Goal: Task Accomplishment & Management: Use online tool/utility

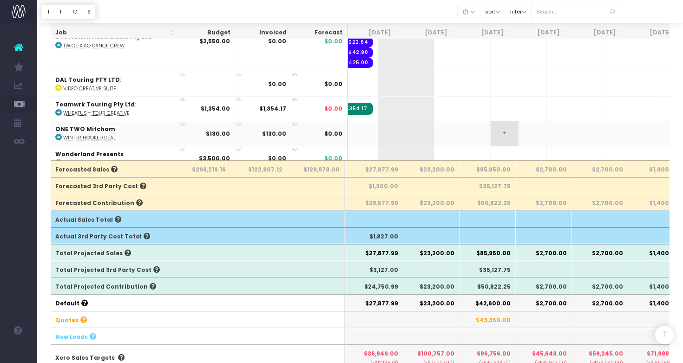
scroll to position [0, 61]
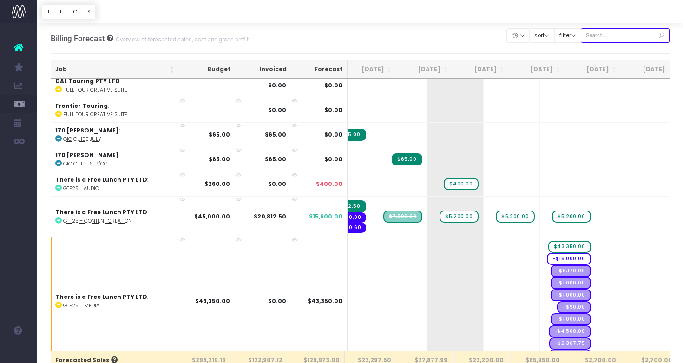
click at [604, 39] on input "text" at bounding box center [624, 35] width 89 height 14
type input "[PERSON_NAME]"
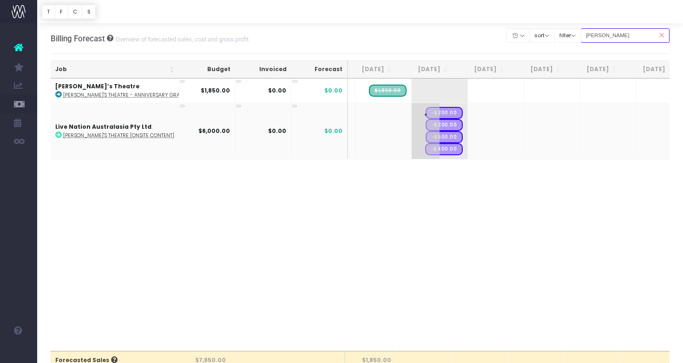
scroll to position [0, 0]
click at [417, 91] on span "+" at bounding box center [425, 90] width 28 height 24
click at [411, 89] on span "+" at bounding box center [425, 90] width 28 height 24
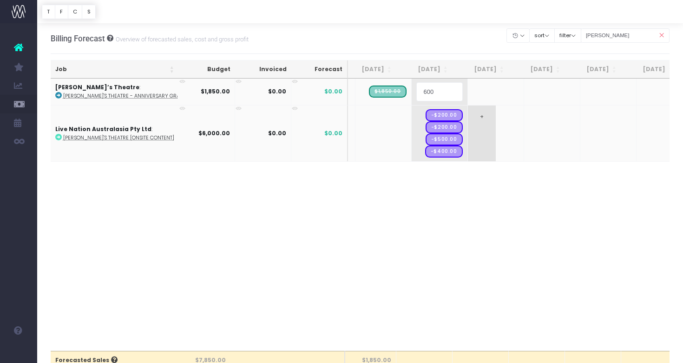
type input "6000"
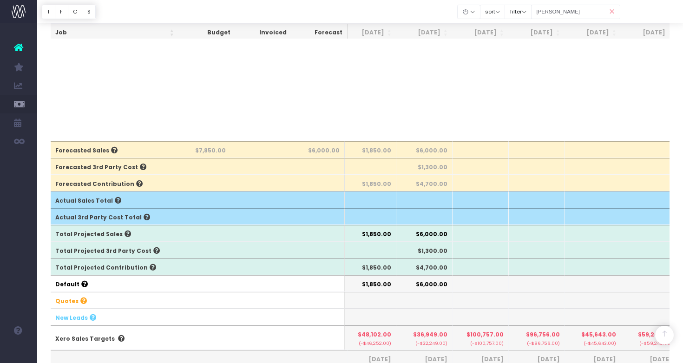
scroll to position [245, 0]
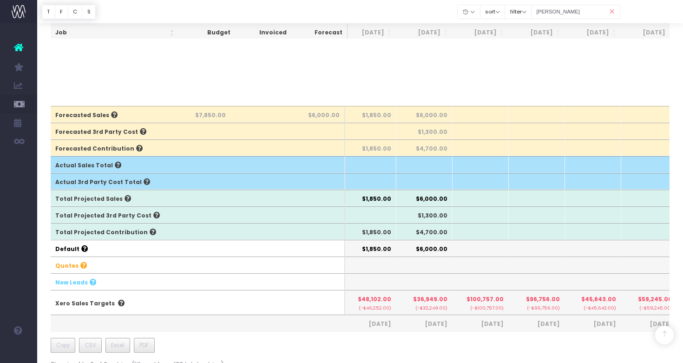
click at [612, 11] on icon at bounding box center [612, 11] width 16 height 19
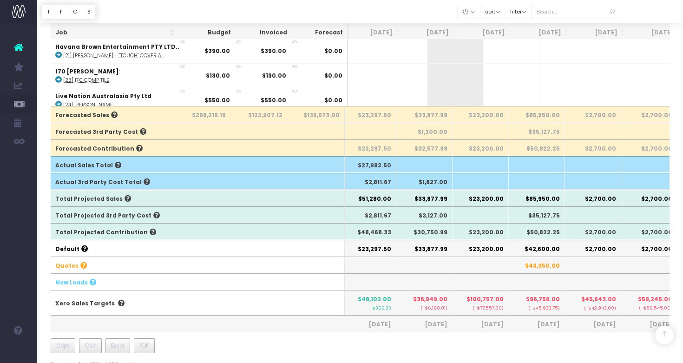
scroll to position [0, 65]
click at [576, 19] on div at bounding box center [575, 11] width 89 height 19
click at [576, 14] on input "text" at bounding box center [575, 12] width 89 height 14
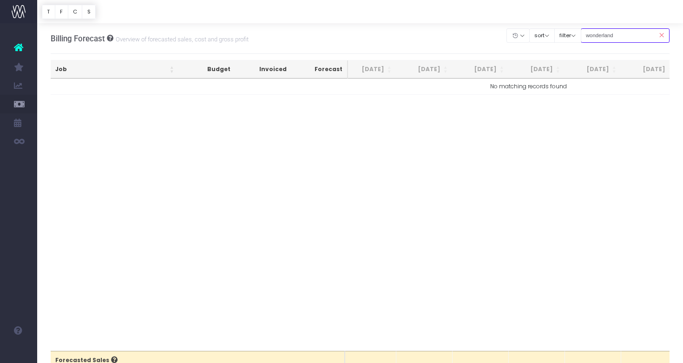
scroll to position [0, 0]
click at [622, 38] on input "wonderland" at bounding box center [624, 35] width 89 height 14
type input "Wonderland"
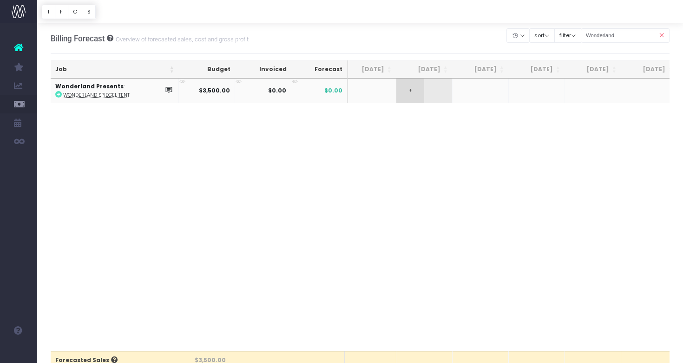
click at [410, 87] on span "+" at bounding box center [410, 90] width 28 height 24
click at [410, 85] on span "+" at bounding box center [410, 90] width 28 height 24
click at [489, 180] on body "Oh my... this is bad. [PERSON_NAME] wasn't able to load this page. Please conta…" at bounding box center [341, 181] width 683 height 363
click at [661, 36] on icon at bounding box center [661, 35] width 16 height 19
